Goal: Use online tool/utility: Use online tool/utility

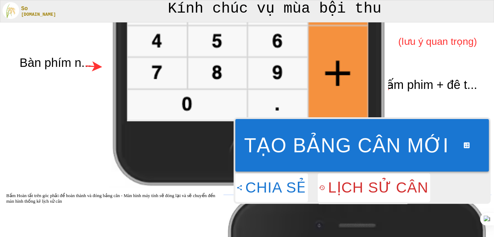
click at [410, 154] on button "Tạo bảng cân mới" at bounding box center [363, 145] width 254 height 52
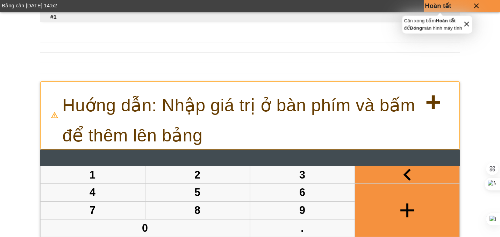
type input "*"
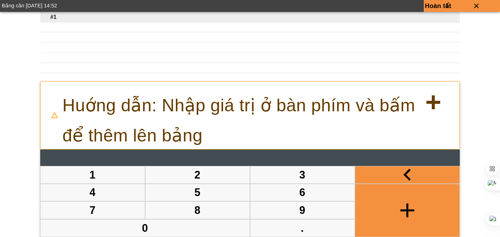
click at [296, 127] on p "Huớng dẫn: Nhập giá trị ở bàn phím và bấm + để thêm lên bảng" at bounding box center [261, 114] width 397 height 67
click at [255, 156] on div "6" at bounding box center [249, 157] width 419 height 16
click at [400, 178] on button "button" at bounding box center [407, 174] width 104 height 17
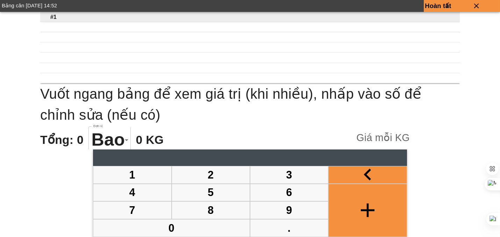
click at [247, 157] on div at bounding box center [249, 157] width 313 height 16
click at [236, 157] on div at bounding box center [249, 157] width 313 height 16
click at [213, 174] on button "2" at bounding box center [211, 174] width 78 height 17
click at [172, 166] on button "2" at bounding box center [211, 174] width 78 height 17
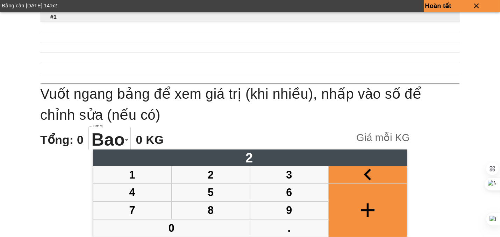
click at [172, 166] on button "2" at bounding box center [211, 174] width 78 height 17
click at [473, 5] on icon "close" at bounding box center [476, 6] width 50 height 8
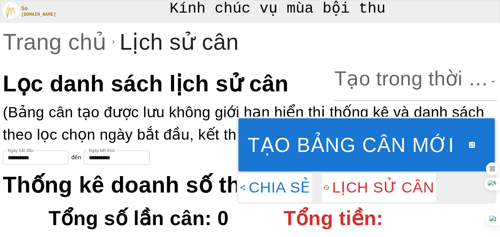
type input "*******"
